Goal: Task Accomplishment & Management: Complete application form

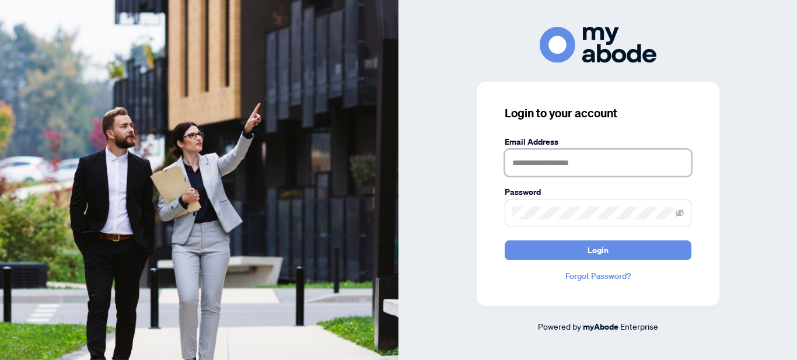
click at [591, 159] on input "text" at bounding box center [598, 162] width 187 height 27
type input "**********"
click at [505, 240] on button "Login" at bounding box center [598, 250] width 187 height 20
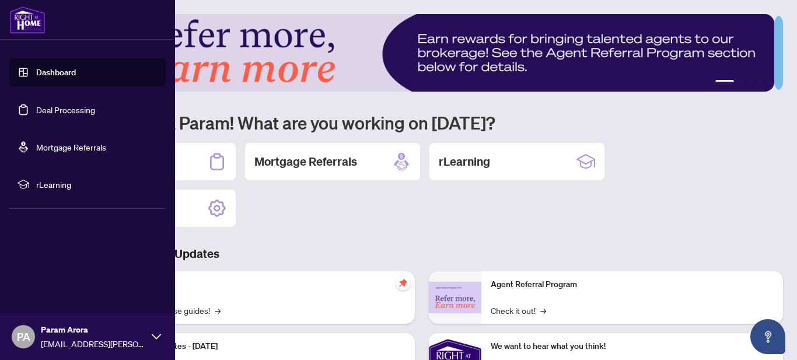
click at [42, 104] on link "Deal Processing" at bounding box center [65, 109] width 59 height 11
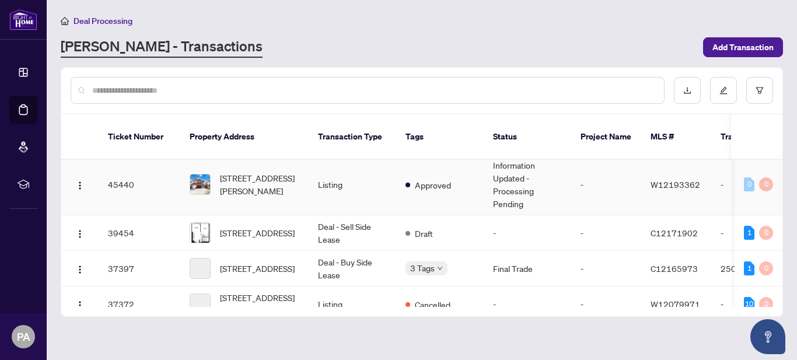
scroll to position [237, 0]
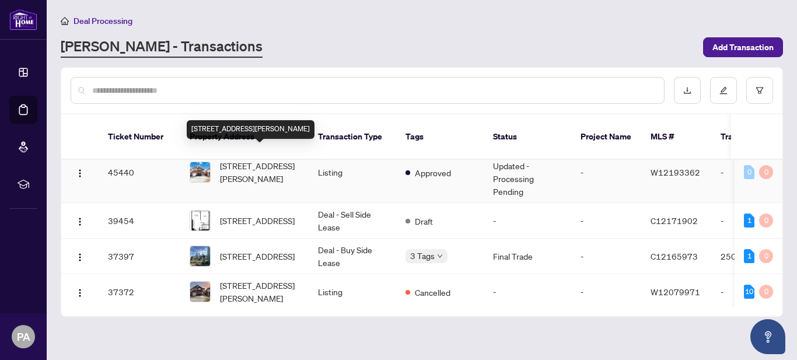
click at [251, 159] on span "[STREET_ADDRESS][PERSON_NAME]" at bounding box center [259, 172] width 79 height 26
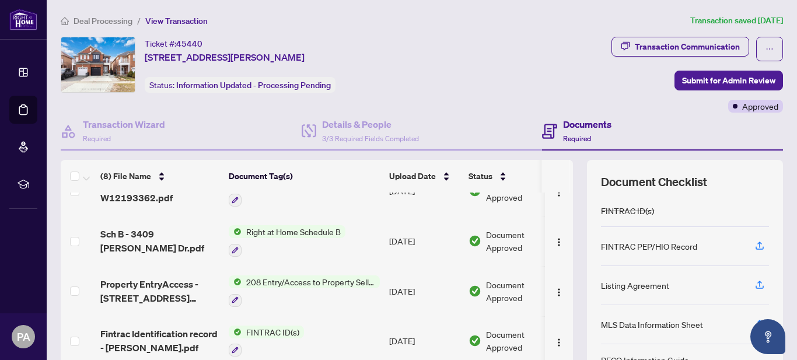
scroll to position [144, 0]
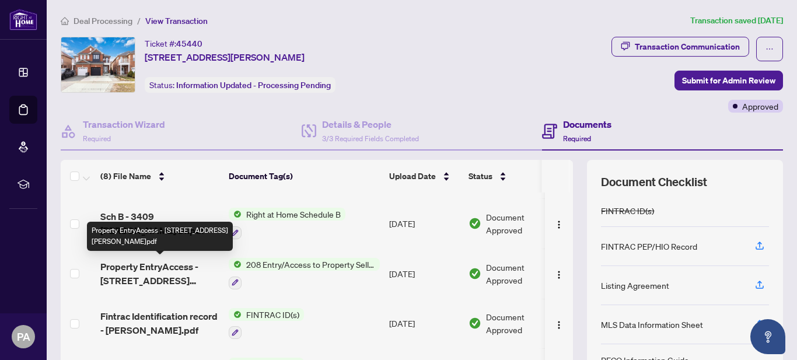
click at [149, 275] on span "Property EntryAccess - [STREET_ADDRESS][PERSON_NAME]pdf" at bounding box center [159, 274] width 119 height 28
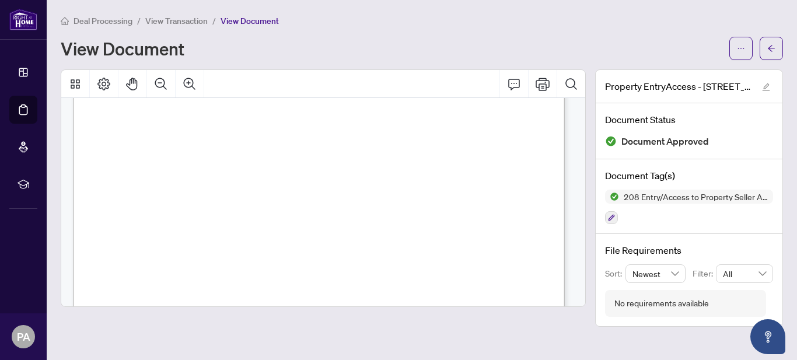
scroll to position [142, 0]
click at [187, 18] on span "View Transaction" at bounding box center [176, 21] width 62 height 11
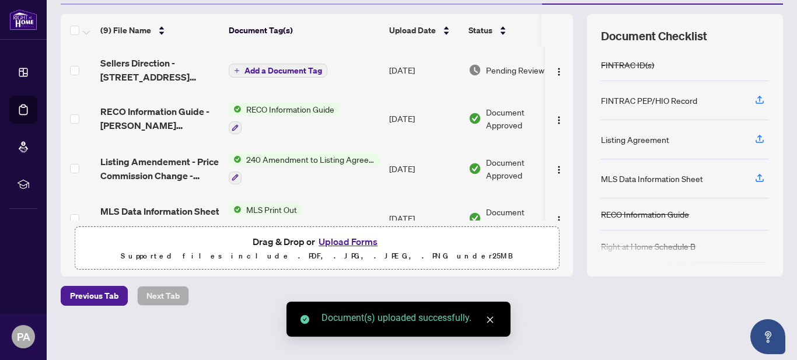
click at [302, 67] on span "Add a Document Tag" at bounding box center [283, 71] width 78 height 8
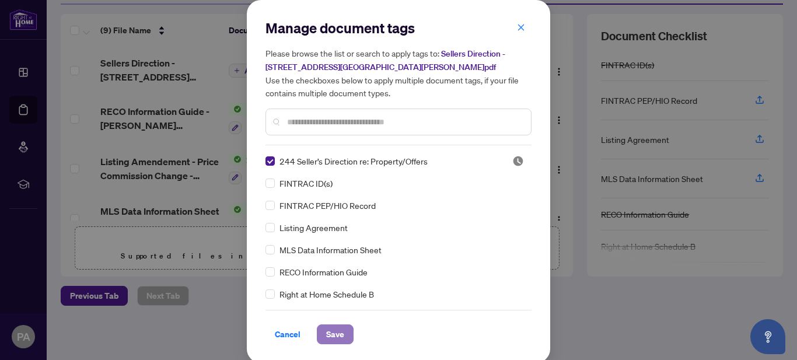
click at [317, 338] on button "Save" at bounding box center [335, 334] width 37 height 20
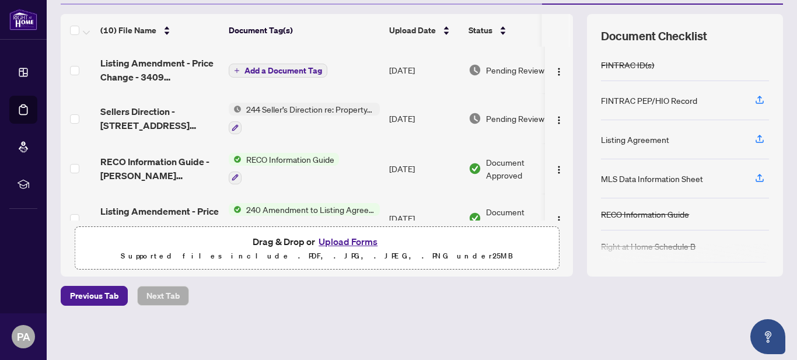
drag, startPoint x: 264, startPoint y: 113, endPoint x: 271, endPoint y: 95, distance: 18.9
click at [264, 104] on div "244 Seller’s Direction re: Property/Offers" at bounding box center [304, 119] width 151 height 32
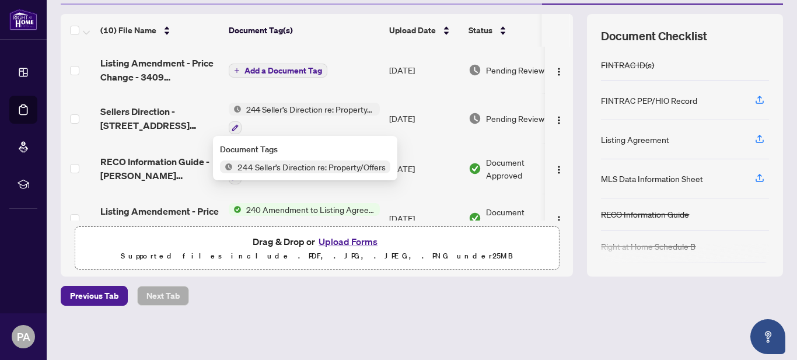
click at [281, 69] on span "Add a Document Tag" at bounding box center [283, 71] width 78 height 8
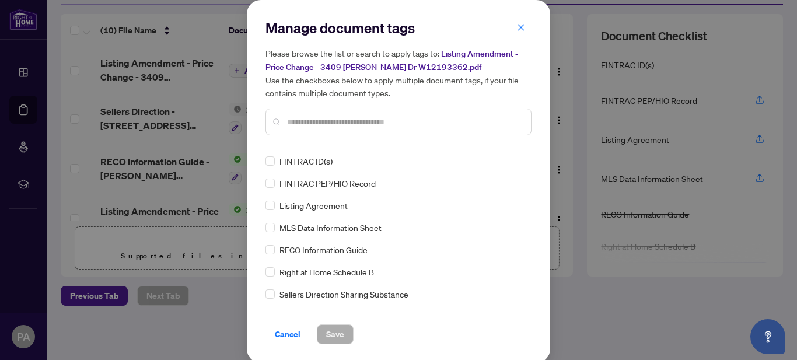
click at [344, 121] on input "text" at bounding box center [404, 122] width 235 height 13
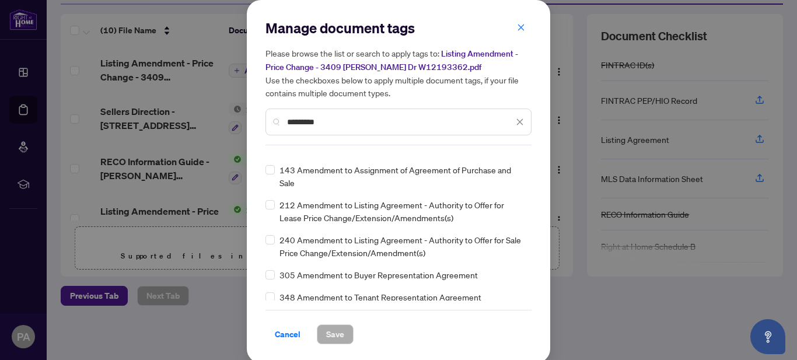
scroll to position [39, 0]
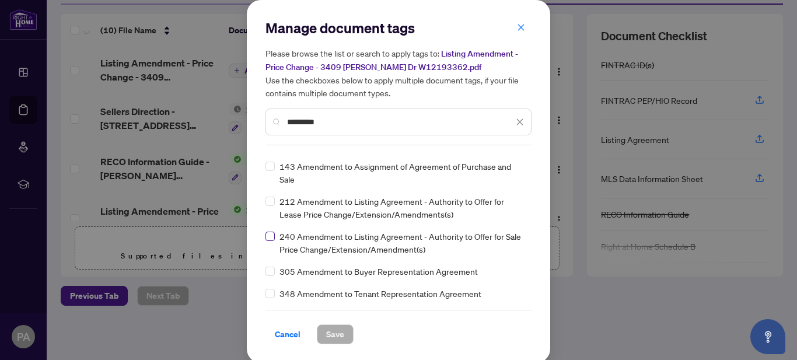
type input "*********"
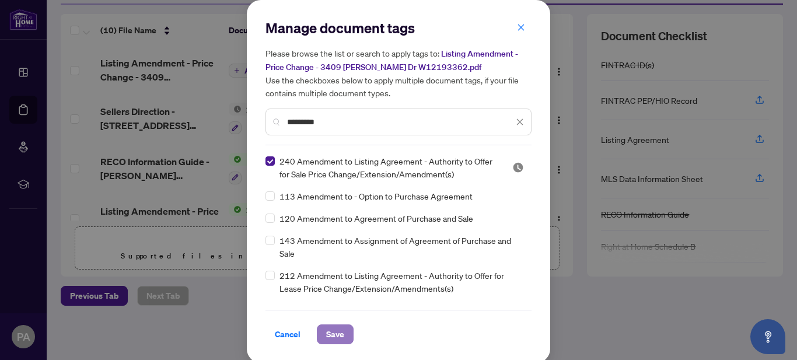
click at [332, 332] on span "Save" at bounding box center [335, 334] width 18 height 19
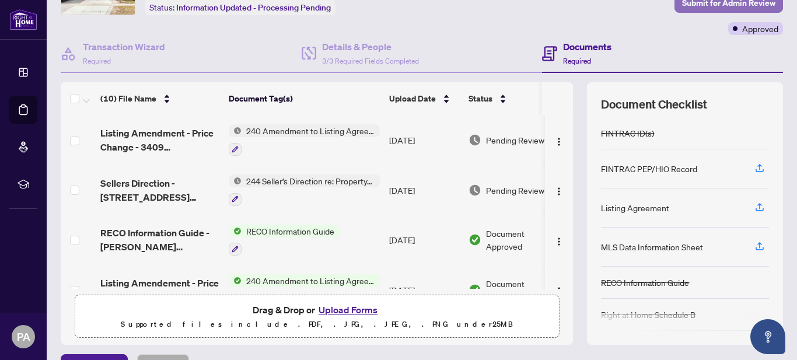
click at [692, 5] on span "Submit for Admin Review" at bounding box center [728, 3] width 93 height 19
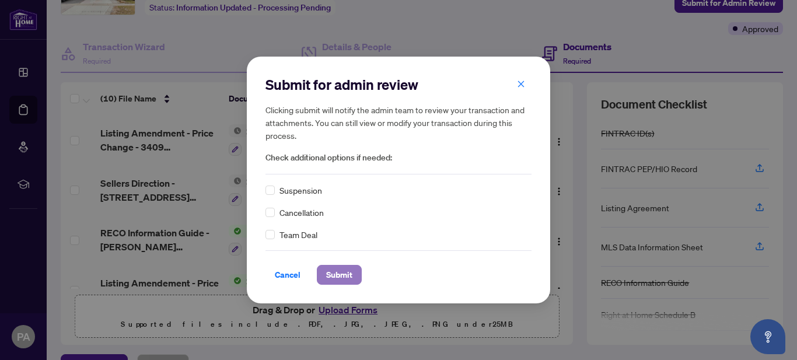
click at [342, 272] on span "Submit" at bounding box center [339, 274] width 26 height 19
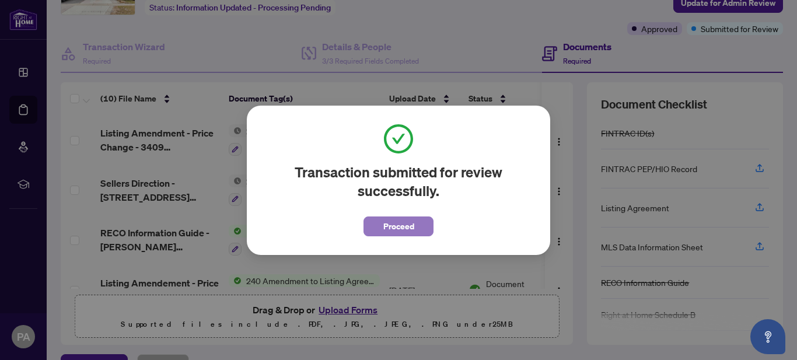
click at [389, 220] on span "Proceed" at bounding box center [398, 226] width 31 height 19
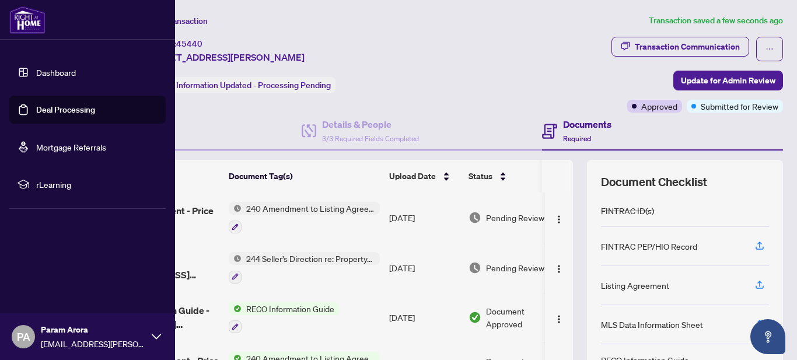
click at [36, 71] on link "Dashboard" at bounding box center [56, 72] width 40 height 11
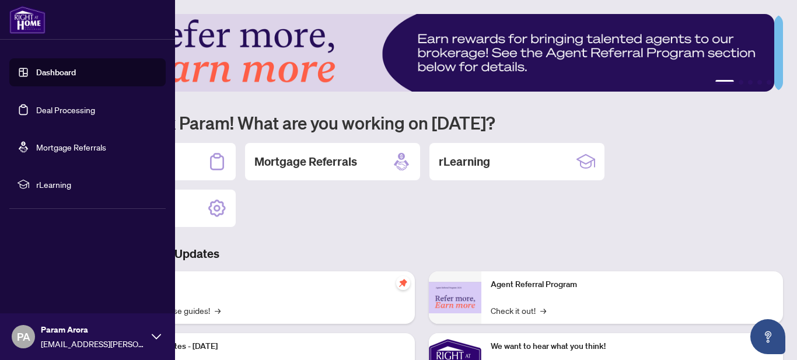
click at [36, 71] on link "Dashboard" at bounding box center [56, 72] width 40 height 11
click at [151, 341] on div "PA Param Arora [EMAIL_ADDRESS][PERSON_NAME][DOMAIN_NAME]" at bounding box center [87, 336] width 175 height 47
click at [51, 267] on span "Logout" at bounding box center [47, 267] width 26 height 19
